Goal: Communication & Community: Answer question/provide support

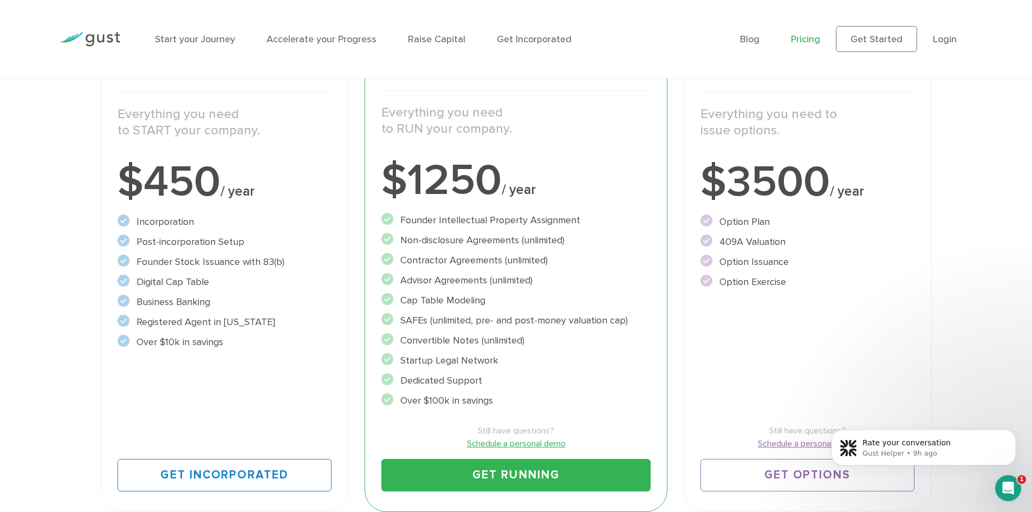
scroll to position [197, 0]
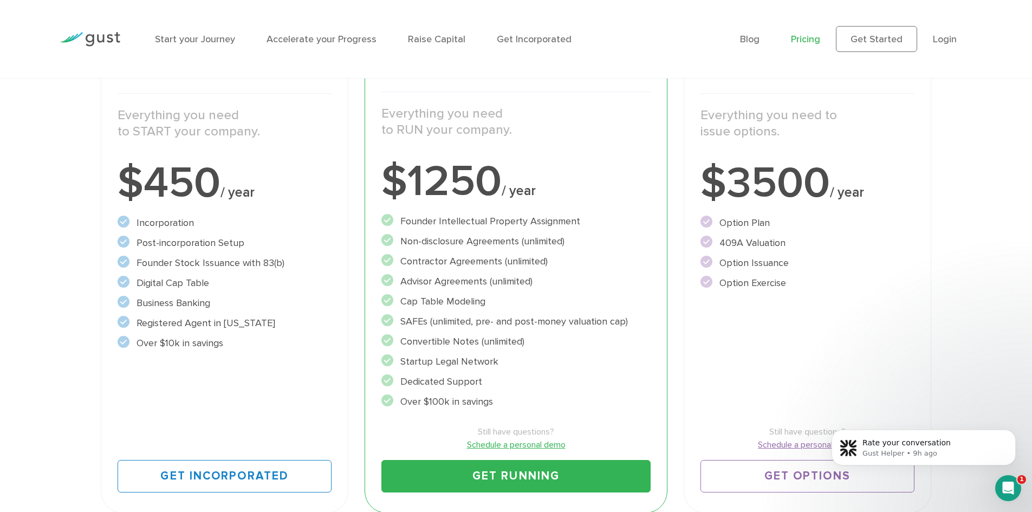
click at [1004, 484] on icon "Open Intercom Messenger" at bounding box center [1008, 488] width 18 height 18
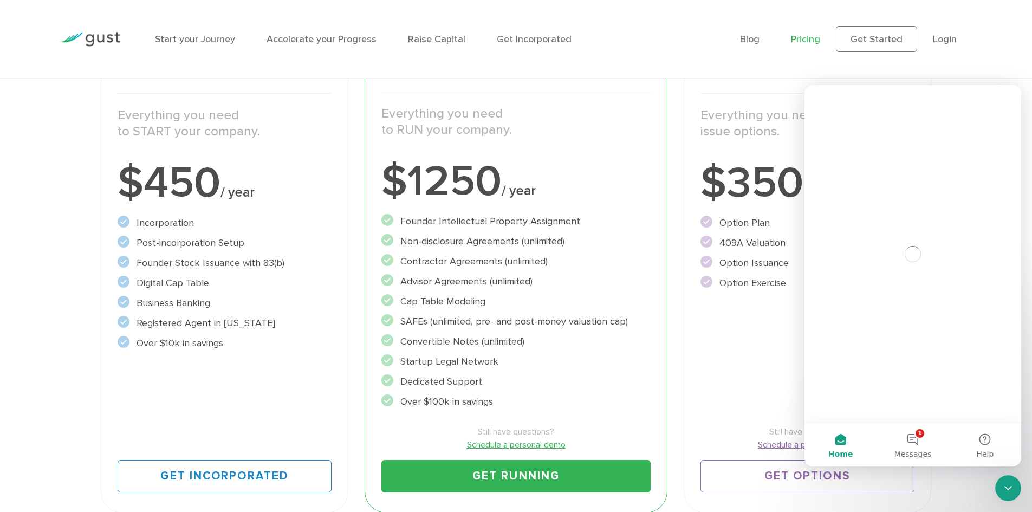
scroll to position [0, 0]
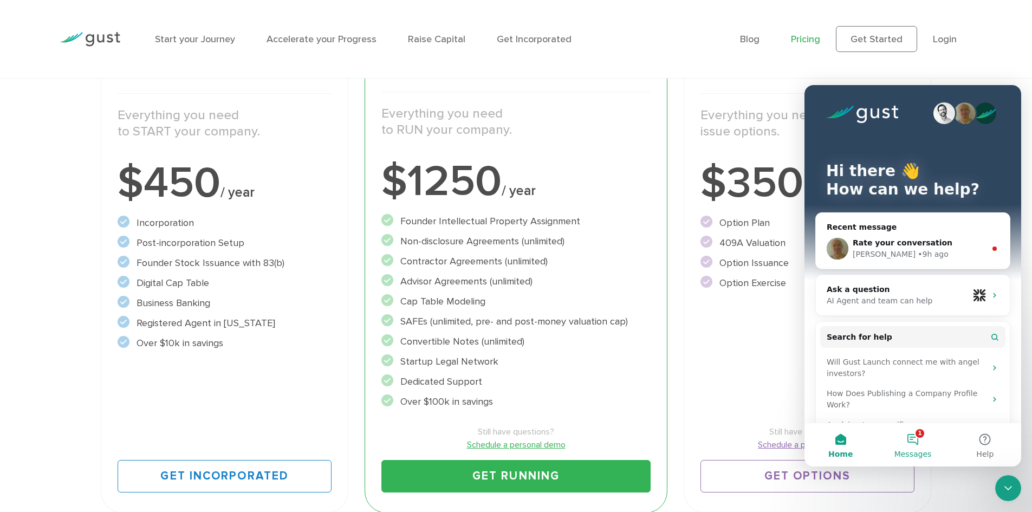
click at [909, 439] on button "1 Messages" at bounding box center [912, 444] width 72 height 43
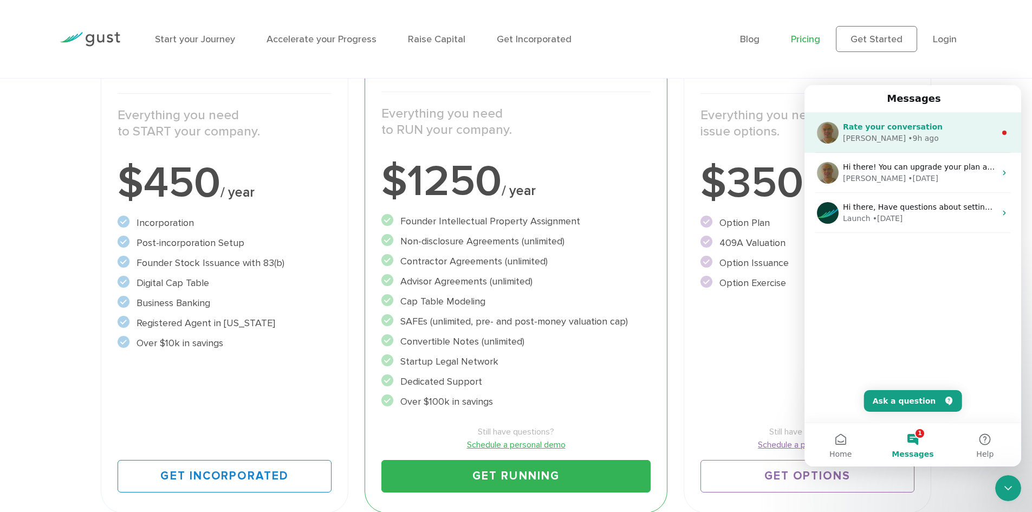
click at [910, 140] on div "[PERSON_NAME] • 9h ago" at bounding box center [919, 138] width 153 height 11
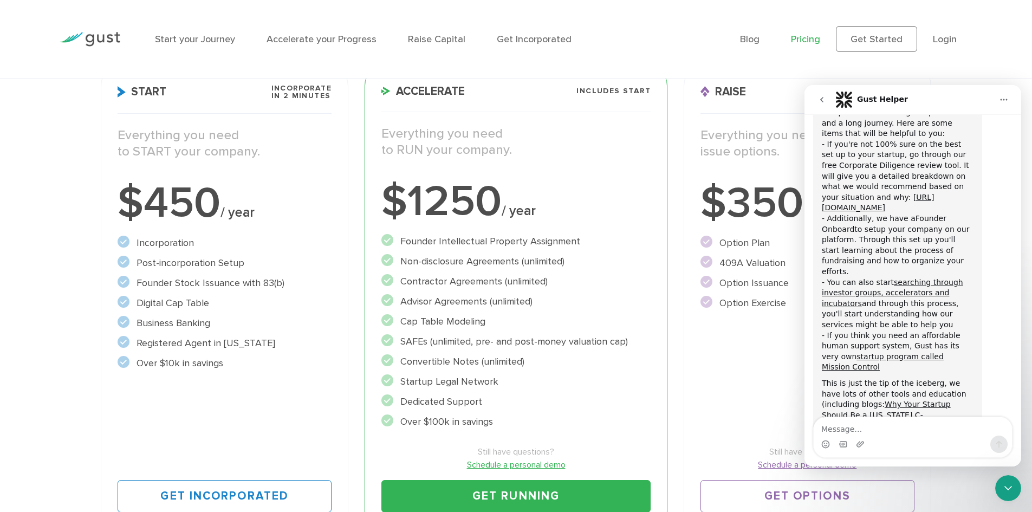
scroll to position [961, 0]
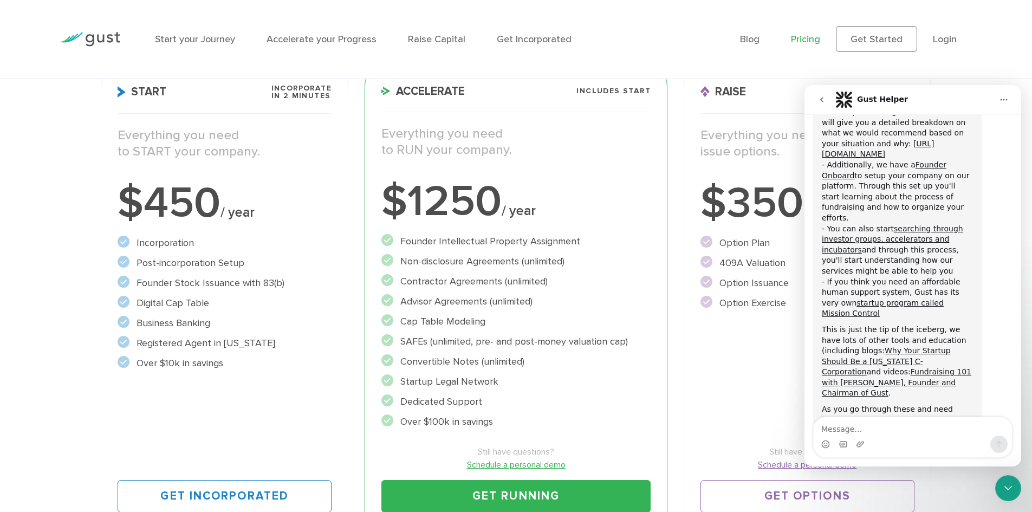
click at [824, 94] on button "go back" at bounding box center [821, 99] width 21 height 21
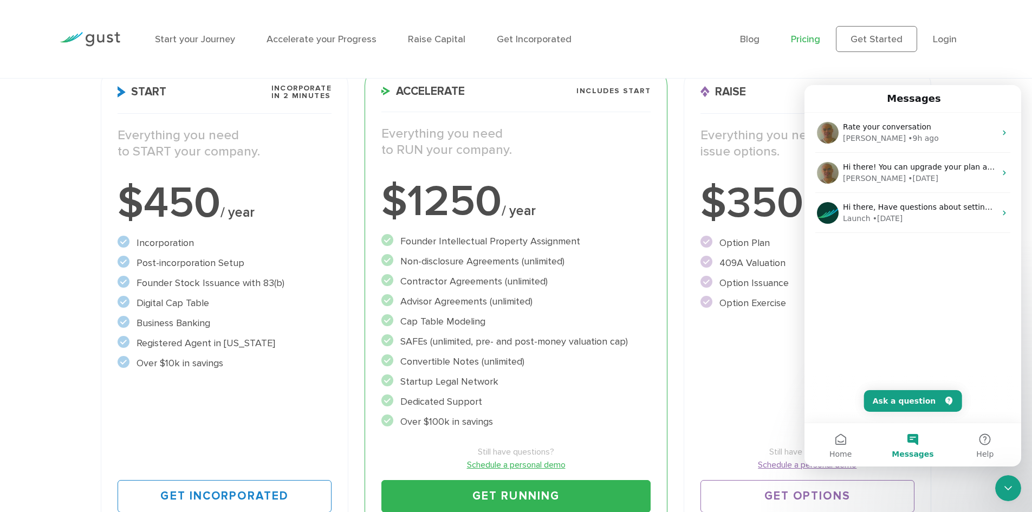
scroll to position [0, 0]
click at [1011, 486] on icon "Close Intercom Messenger" at bounding box center [1008, 488] width 8 height 4
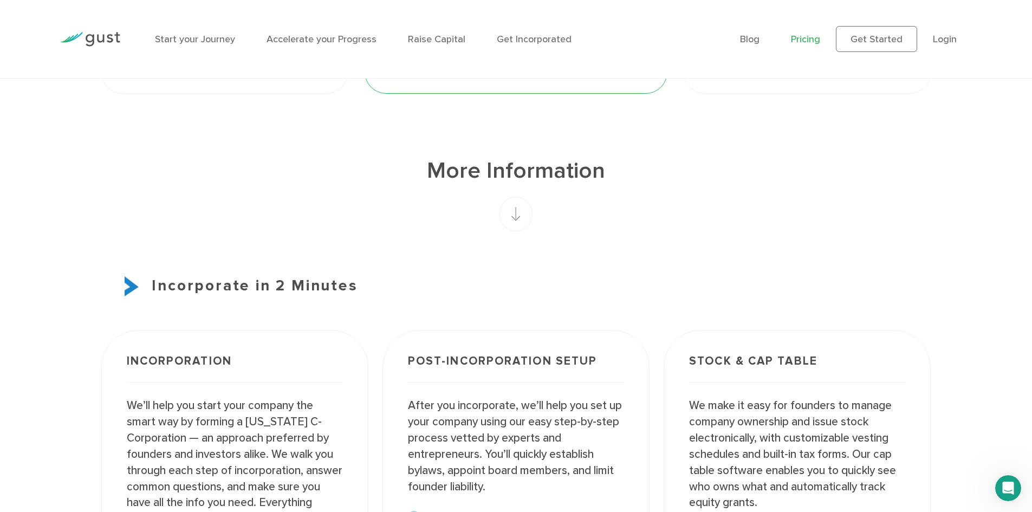
scroll to position [567, 0]
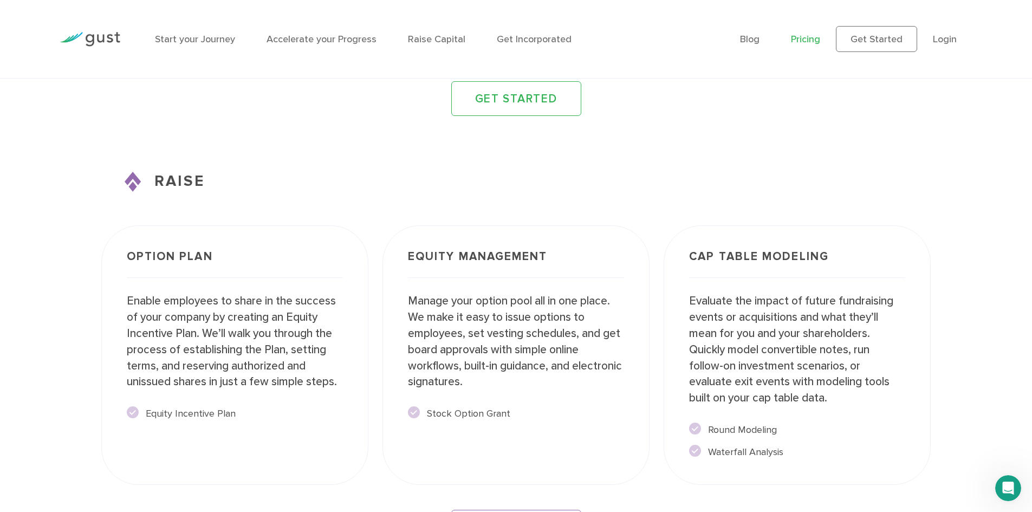
scroll to position [1619, 0]
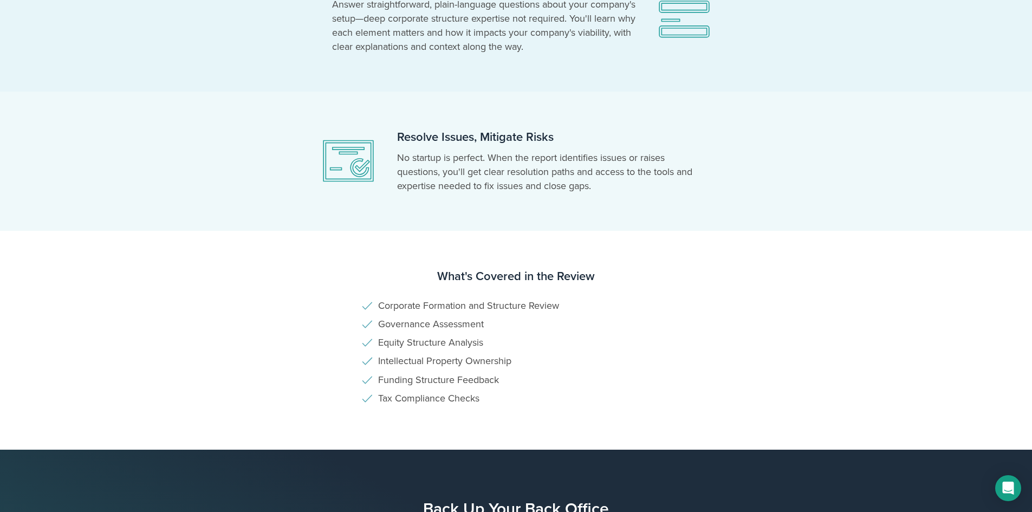
scroll to position [646, 0]
